Goal: Contribute content: Contribute content

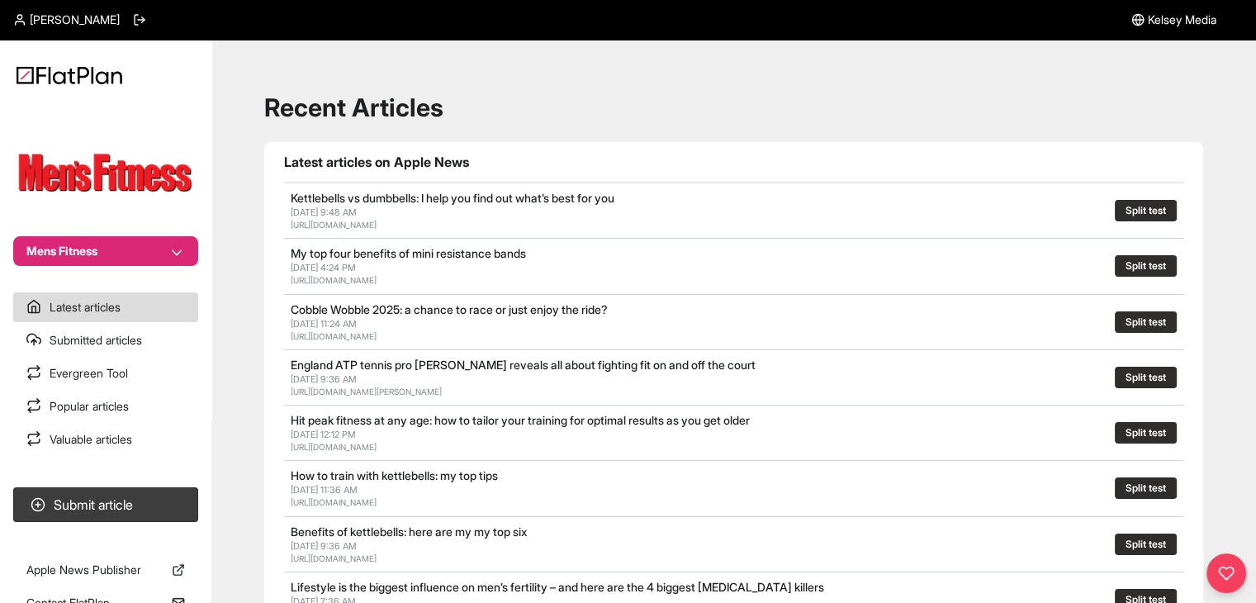
click at [101, 253] on button "Mens Fitness" at bounding box center [105, 251] width 185 height 30
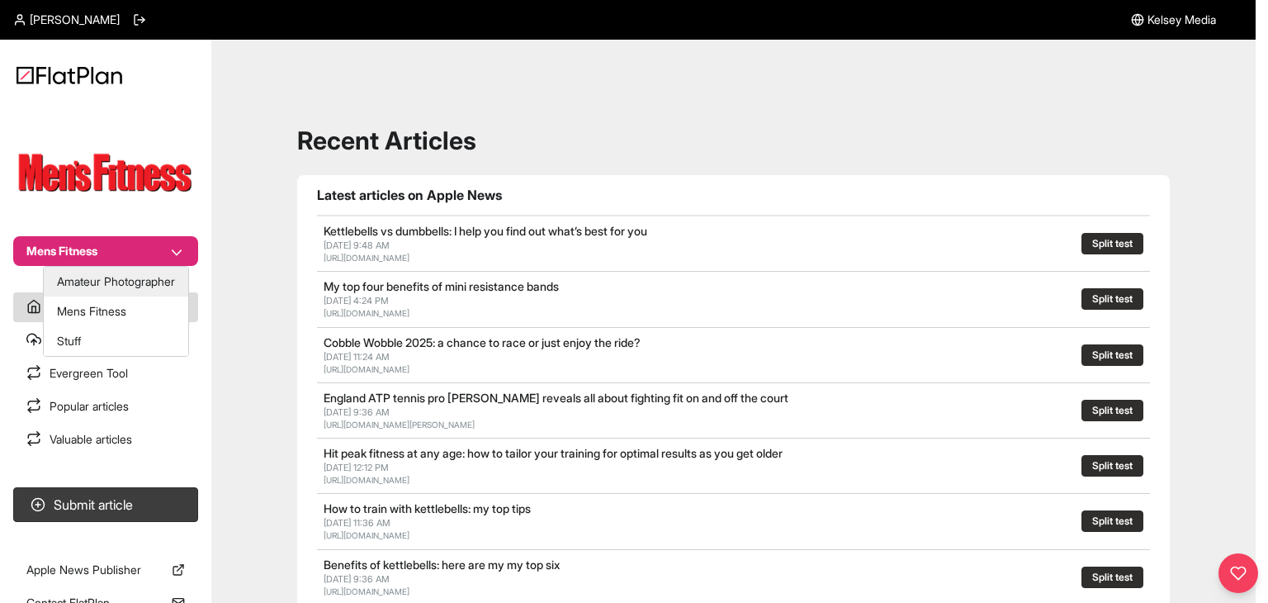
click at [112, 287] on button "Amateur Photographer" at bounding box center [116, 282] width 145 height 30
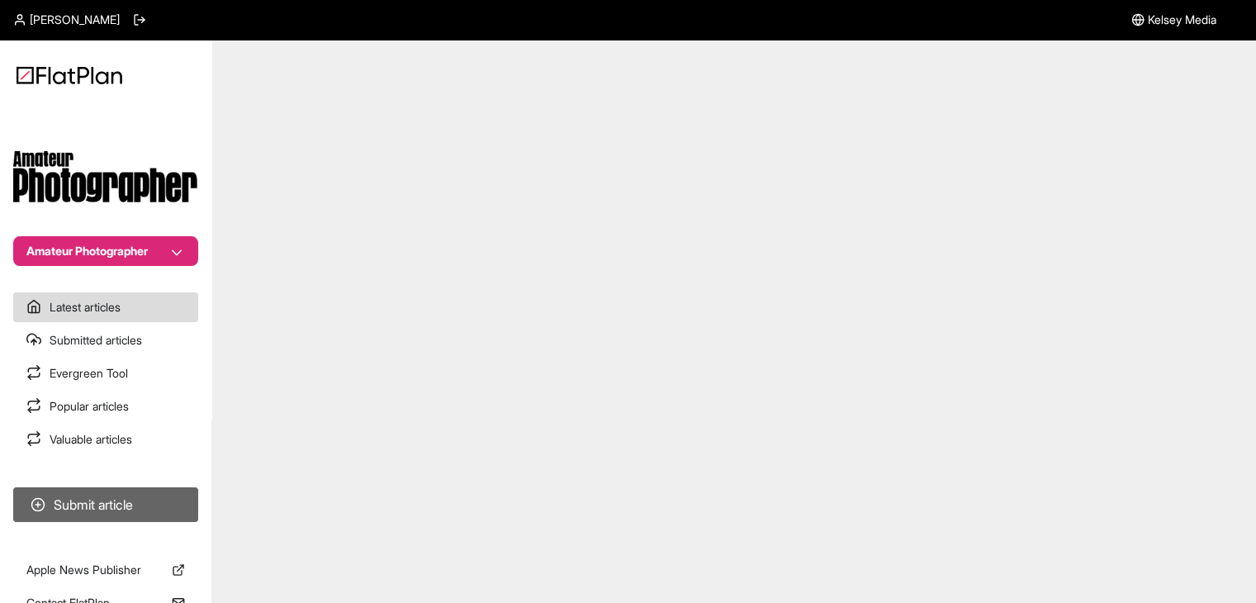
click at [121, 503] on button "Submit article" at bounding box center [105, 504] width 185 height 35
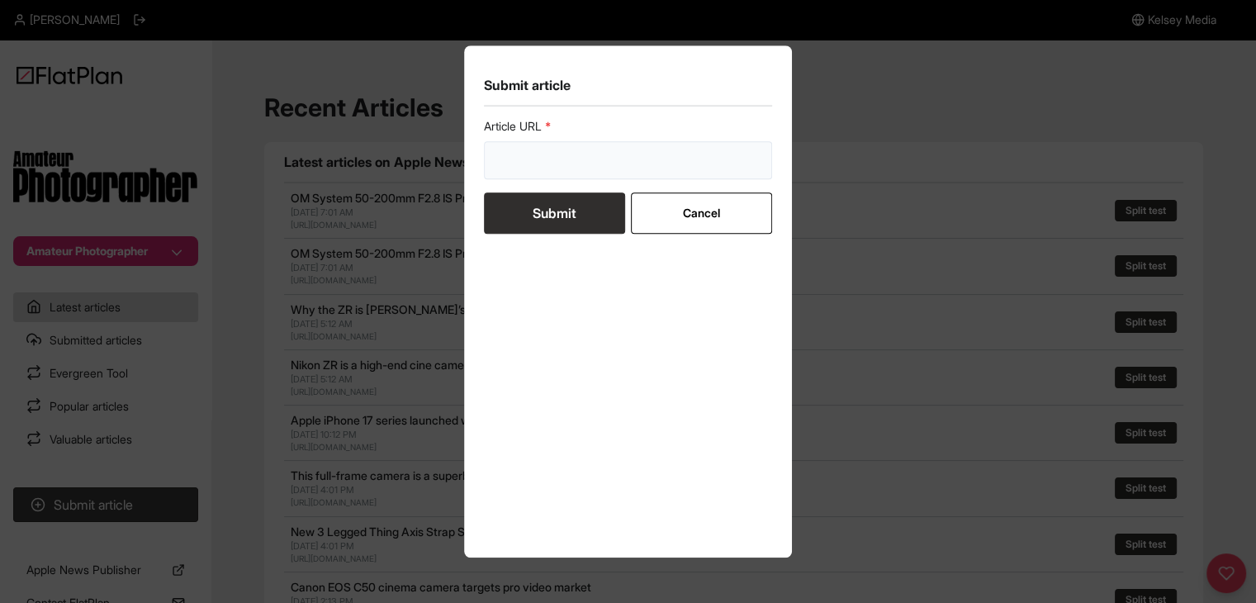
click at [503, 173] on input "url" at bounding box center [628, 160] width 289 height 38
paste input "[URL][DOMAIN_NAME]"
type input "[URL][DOMAIN_NAME]"
click at [519, 222] on button "Submit" at bounding box center [554, 212] width 141 height 41
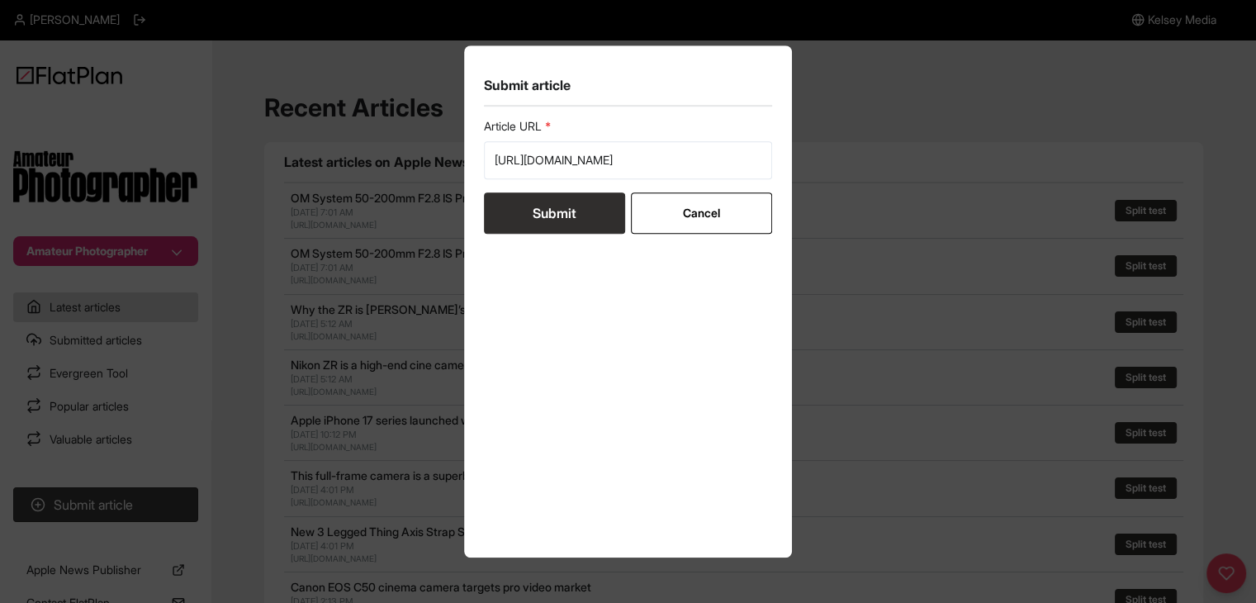
scroll to position [0, 0]
